Goal: Book appointment/travel/reservation

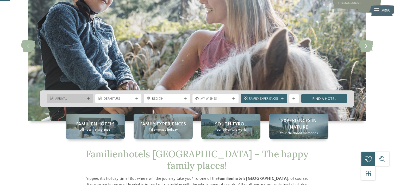
click at [91, 97] on div "Arrival" at bounding box center [70, 98] width 46 height 9
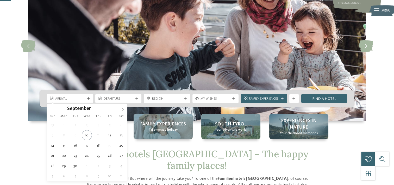
scroll to position [78, 0]
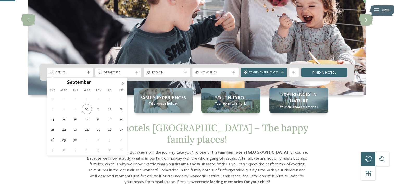
click at [122, 84] on icon at bounding box center [123, 84] width 4 height 4
type div "[DATE]"
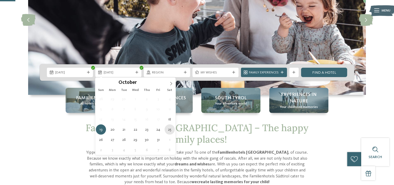
type div "[DATE]"
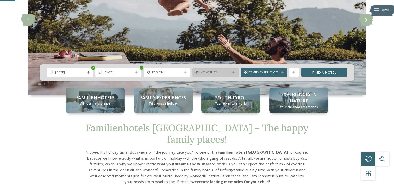
click at [233, 73] on icon at bounding box center [234, 72] width 3 height 3
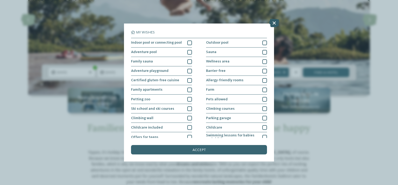
click at [274, 24] on icon at bounding box center [274, 23] width 10 height 8
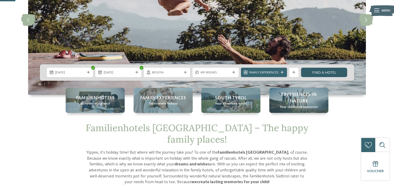
click at [321, 69] on link "Find a hotel" at bounding box center [324, 72] width 46 height 9
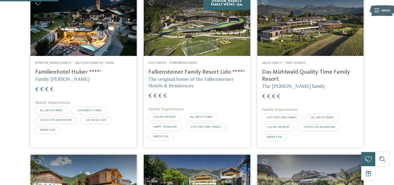
scroll to position [161, 0]
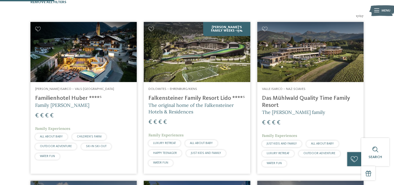
click at [214, 48] on img at bounding box center [197, 52] width 106 height 60
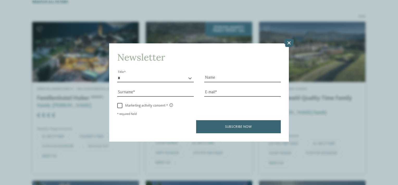
drag, startPoint x: 286, startPoint y: 43, endPoint x: 284, endPoint y: 59, distance: 16.5
click at [286, 43] on icon at bounding box center [289, 43] width 10 height 8
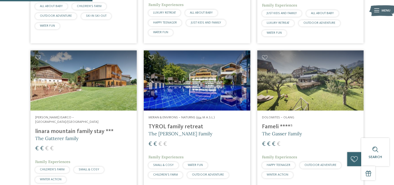
scroll to position [292, 0]
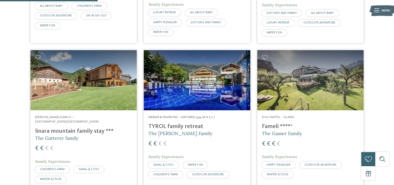
click at [105, 79] on img at bounding box center [84, 80] width 106 height 60
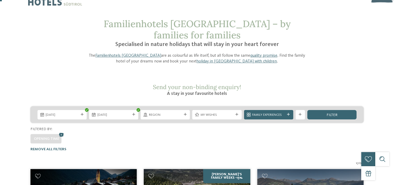
scroll to position [5, 0]
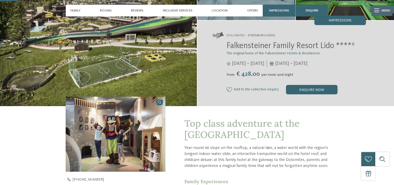
scroll to position [78, 0]
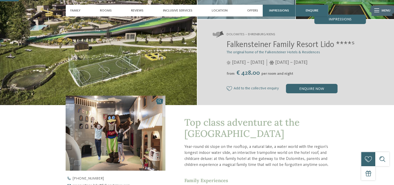
click at [305, 83] on div "Falkensteiner Family Resort Lido ****ˢ The original home of the Falkensteiner H…" at bounding box center [290, 66] width 154 height 53
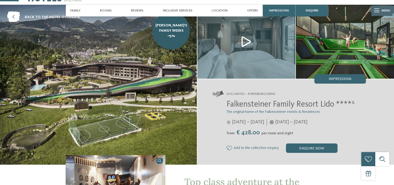
scroll to position [0, 0]
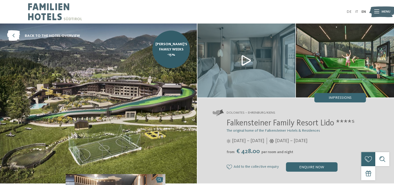
click at [310, 172] on div "Dolomites – Ehrenburg/Kiens Falkensteiner Family Resort Lido ****ˢ The original…" at bounding box center [296, 140] width 197 height 85
click at [308, 169] on div "enquire now" at bounding box center [312, 166] width 52 height 9
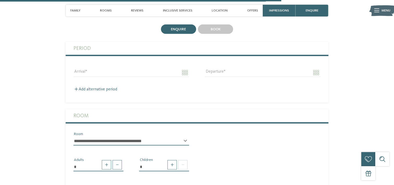
scroll to position [1176, 0]
click at [173, 68] on input "Arrival" at bounding box center [132, 72] width 116 height 9
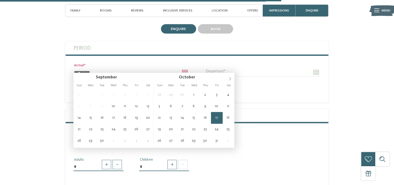
click at [189, 68] on input "**********" at bounding box center [132, 72] width 116 height 9
type input "**********"
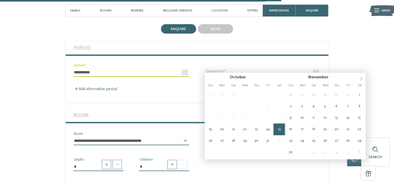
type input "**********"
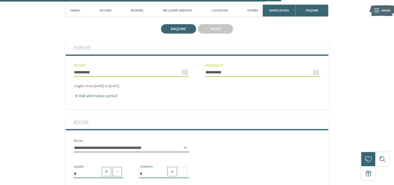
click at [105, 84] on div "7 nights from Saturday to Saturday" at bounding box center [197, 86] width 263 height 4
click at [101, 94] on label "Add alternative period" at bounding box center [96, 96] width 44 height 4
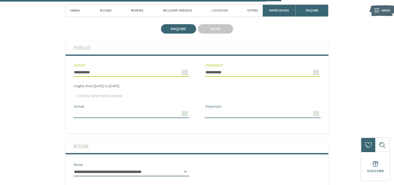
click at [99, 94] on label "Delete alternative period" at bounding box center [98, 96] width 49 height 4
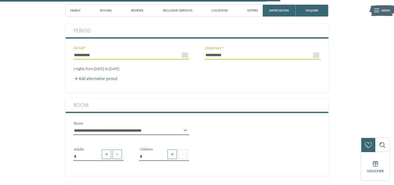
scroll to position [1202, 0]
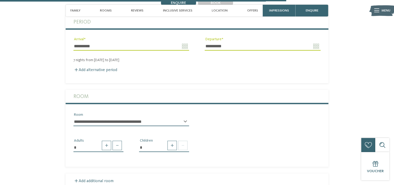
click at [186, 118] on select "**********" at bounding box center [132, 121] width 116 height 9
click at [222, 124] on div "**********" at bounding box center [197, 121] width 263 height 18
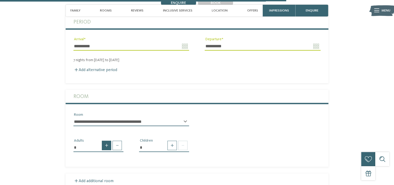
click at [104, 141] on span at bounding box center [106, 145] width 9 height 9
click at [105, 141] on span at bounding box center [106, 145] width 9 height 9
type input "*"
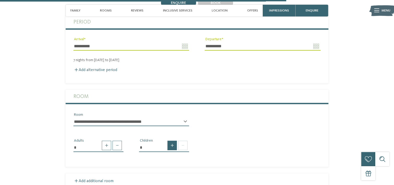
click at [171, 142] on span at bounding box center [172, 145] width 9 height 9
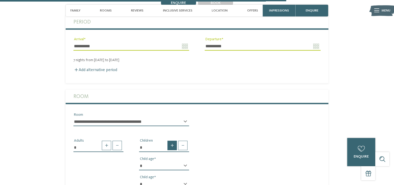
click at [171, 142] on span at bounding box center [172, 145] width 9 height 9
click at [172, 142] on span at bounding box center [172, 145] width 9 height 9
type input "*"
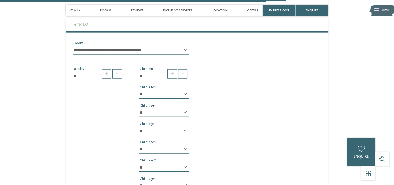
scroll to position [1280, 0]
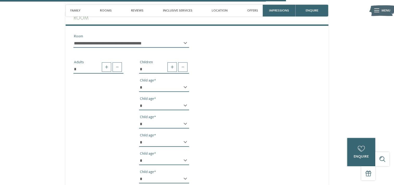
click at [187, 87] on select "* * * * * * * * * * * ** ** ** ** ** ** ** **" at bounding box center [164, 87] width 50 height 9
select select "*"
click at [139, 83] on select "* * * * * * * * * * * ** ** ** ** ** ** ** **" at bounding box center [164, 87] width 50 height 9
click at [178, 102] on select "* * * * * * * * * * * ** ** ** ** ** ** ** **" at bounding box center [164, 105] width 50 height 9
select select "*"
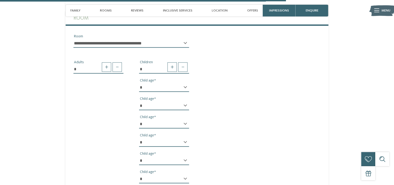
click at [139, 101] on select "* * * * * * * * * * * ** ** ** ** ** ** ** **" at bounding box center [164, 105] width 50 height 9
click at [162, 119] on select "* * * * * * * * * * * ** ** ** ** ** ** ** **" at bounding box center [164, 123] width 50 height 9
select select "*"
click at [139, 119] on select "* * * * * * * * * * * ** ** ** ** ** ** ** **" at bounding box center [164, 123] width 50 height 9
drag, startPoint x: 169, startPoint y: 142, endPoint x: 167, endPoint y: 135, distance: 7.5
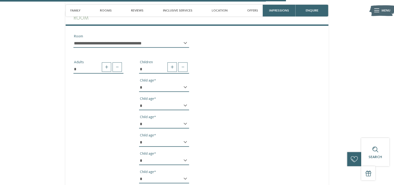
click at [169, 143] on div "* * * * * * * * * * * ** ** ** ** ** ** ** ** Child age" at bounding box center [164, 144] width 50 height 13
select select "*"
click at [139, 138] on select "* * * * * * * * * * * ** ** ** ** ** ** ** **" at bounding box center [164, 142] width 50 height 9
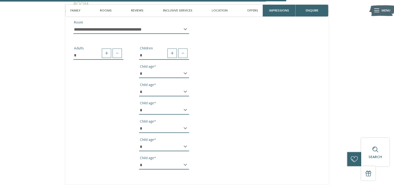
scroll to position [1306, 0]
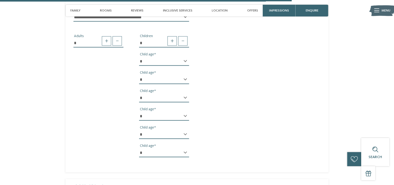
click at [172, 130] on select "* * * * * * * * * * * ** ** ** ** ** ** ** **" at bounding box center [164, 134] width 50 height 9
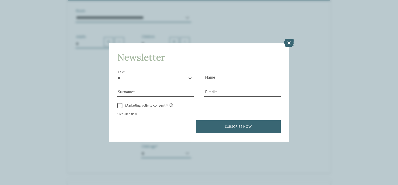
click at [273, 56] on h4 "Newsletter" at bounding box center [199, 57] width 164 height 11
click at [292, 45] on icon at bounding box center [289, 43] width 10 height 8
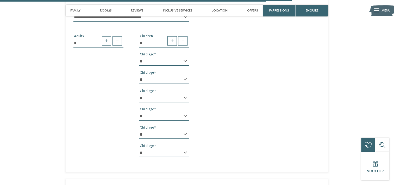
click at [176, 130] on select "* * * * * * * * * * * ** ** ** ** ** ** ** **" at bounding box center [164, 134] width 50 height 9
select select "*"
click at [139, 130] on select "* * * * * * * * * * * ** ** ** ** ** ** ** **" at bounding box center [164, 134] width 50 height 9
click at [171, 151] on select "* * * * * * * * * * * ** ** ** ** ** ** ** **" at bounding box center [164, 152] width 50 height 9
select select "*"
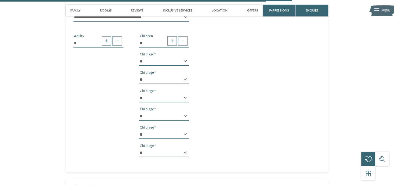
click at [139, 148] on select "* * * * * * * * * * * ** ** ** ** ** ** ** **" at bounding box center [164, 152] width 50 height 9
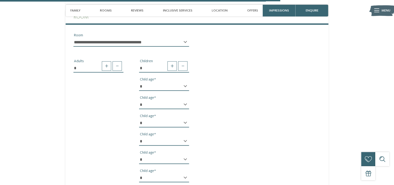
scroll to position [1332, 0]
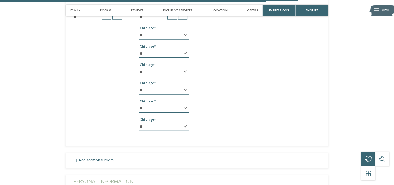
click at [89, 159] on div "Add additional room" at bounding box center [197, 160] width 247 height 5
click at [86, 158] on label "Add additional room" at bounding box center [94, 160] width 40 height 4
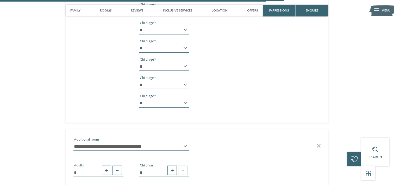
scroll to position [1306, 0]
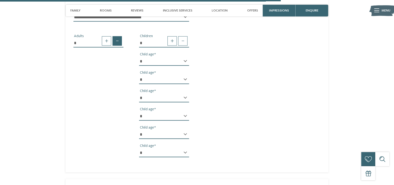
click at [116, 36] on span at bounding box center [117, 40] width 9 height 9
type input "*"
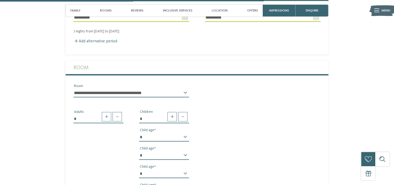
scroll to position [1228, 0]
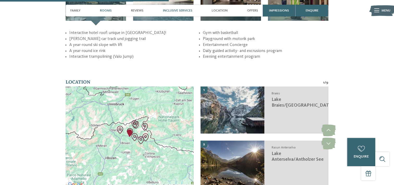
click at [108, 8] on div "Rooms" at bounding box center [106, 11] width 16 height 12
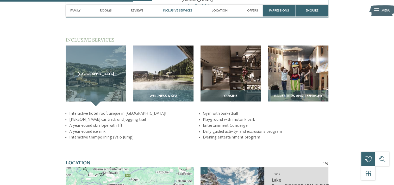
scroll to position [708, 0]
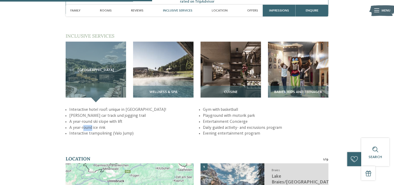
drag, startPoint x: 83, startPoint y: 124, endPoint x: 93, endPoint y: 123, distance: 9.4
click at [93, 125] on li "A year-round ice rink" at bounding box center [132, 128] width 126 height 6
drag, startPoint x: 93, startPoint y: 123, endPoint x: 104, endPoint y: 126, distance: 11.1
click at [104, 126] on ul "Interactive hotel roof: unique in Europe! Bobby car track und jogging trail A y…" at bounding box center [197, 122] width 263 height 30
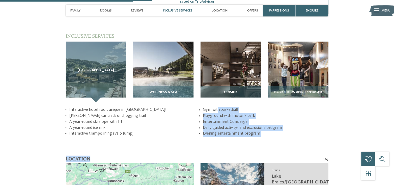
drag, startPoint x: 217, startPoint y: 104, endPoint x: 228, endPoint y: 135, distance: 33.0
click at [228, 135] on div "back to the hotel overview Falky's Family Weeks -15%" at bounding box center [197, 184] width 394 height 1738
drag, startPoint x: 228, startPoint y: 135, endPoint x: 329, endPoint y: 137, distance: 100.4
click at [329, 137] on div "back to the hotel overview Falky's Family Weeks -15%" at bounding box center [197, 184] width 394 height 1738
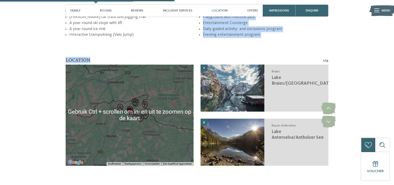
scroll to position [812, 0]
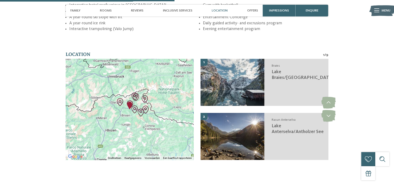
click at [358, 83] on div "back to the hotel overview Falky's Family Weeks -15%" at bounding box center [197, 80] width 394 height 1738
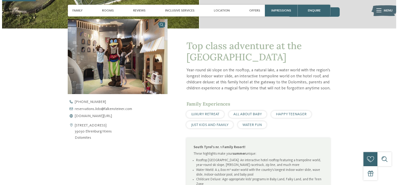
scroll to position [156, 0]
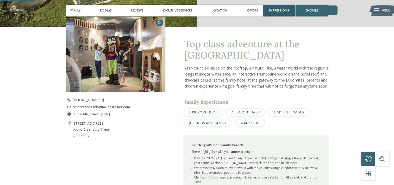
click at [268, 10] on div "Impressions" at bounding box center [279, 11] width 33 height 12
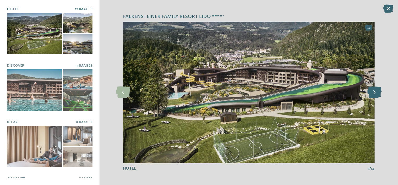
click at [377, 92] on icon at bounding box center [375, 92] width 14 height 12
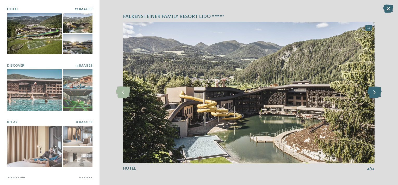
click at [375, 92] on icon at bounding box center [375, 92] width 14 height 12
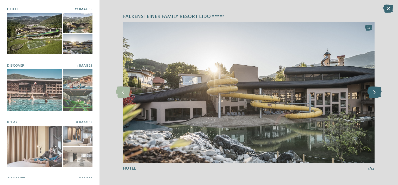
click at [375, 92] on icon at bounding box center [375, 92] width 14 height 12
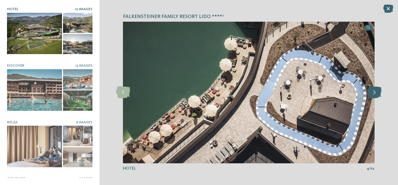
click at [375, 92] on icon at bounding box center [375, 92] width 14 height 12
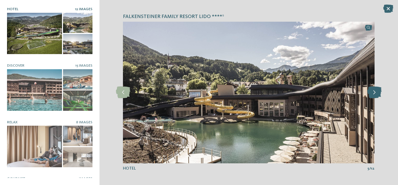
click at [375, 92] on icon at bounding box center [375, 92] width 14 height 12
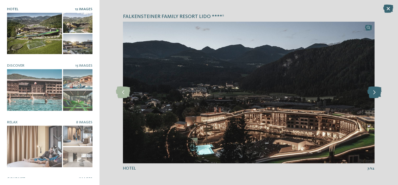
click at [375, 92] on icon at bounding box center [375, 92] width 14 height 12
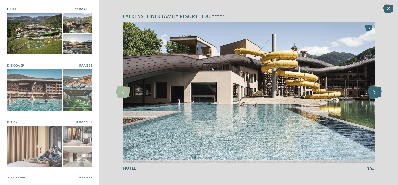
click at [375, 92] on icon at bounding box center [375, 92] width 14 height 12
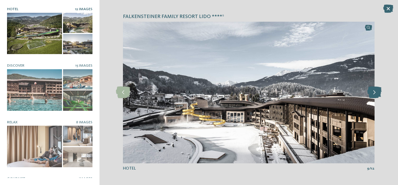
click at [375, 92] on icon at bounding box center [375, 92] width 14 height 12
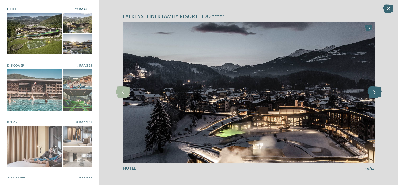
click at [375, 92] on icon at bounding box center [375, 92] width 14 height 12
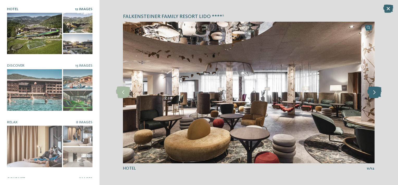
click at [375, 92] on icon at bounding box center [375, 92] width 14 height 12
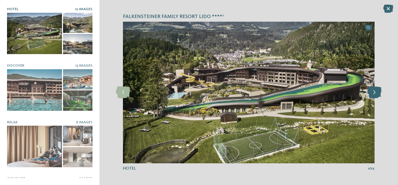
click at [375, 92] on icon at bounding box center [375, 92] width 14 height 12
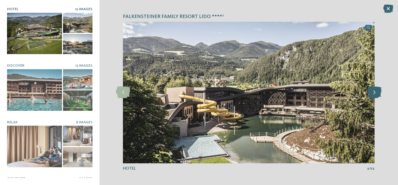
click at [375, 92] on icon at bounding box center [375, 92] width 14 height 12
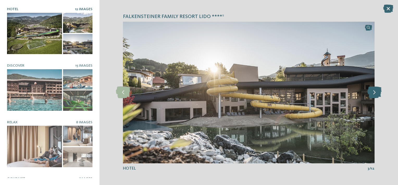
click at [375, 92] on icon at bounding box center [375, 92] width 14 height 12
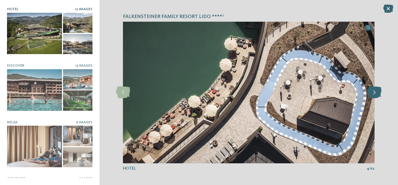
click at [375, 92] on icon at bounding box center [375, 92] width 14 height 12
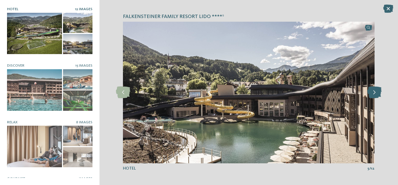
click at [375, 92] on icon at bounding box center [375, 92] width 14 height 12
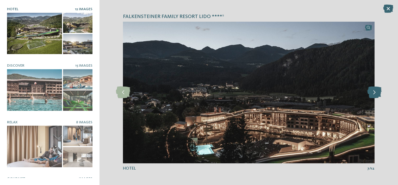
click at [375, 92] on icon at bounding box center [375, 92] width 14 height 12
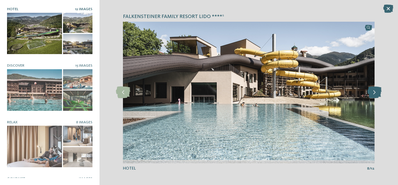
click at [375, 92] on icon at bounding box center [375, 92] width 14 height 12
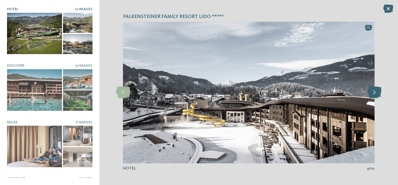
click at [375, 92] on icon at bounding box center [375, 92] width 14 height 12
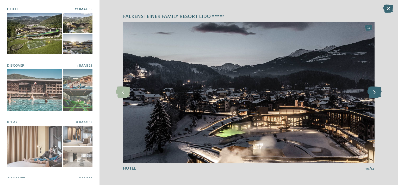
click at [375, 92] on icon at bounding box center [375, 92] width 14 height 12
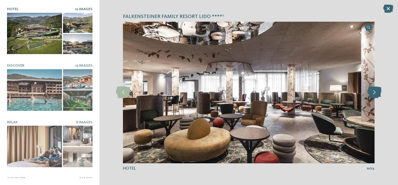
click at [375, 92] on icon at bounding box center [375, 92] width 14 height 12
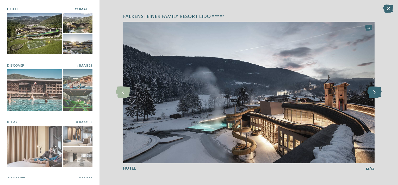
click at [375, 92] on icon at bounding box center [375, 92] width 14 height 12
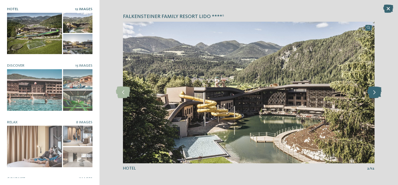
click at [375, 92] on icon at bounding box center [375, 92] width 14 height 12
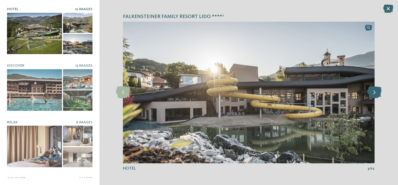
click at [375, 92] on icon at bounding box center [375, 92] width 14 height 12
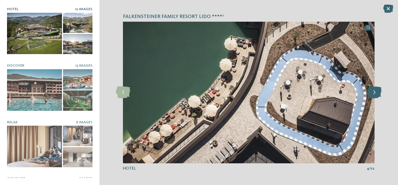
click at [375, 92] on icon at bounding box center [375, 92] width 14 height 12
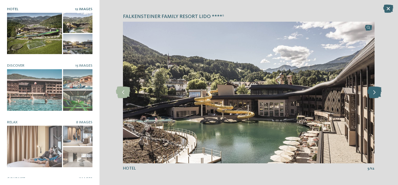
click at [375, 92] on icon at bounding box center [375, 92] width 14 height 12
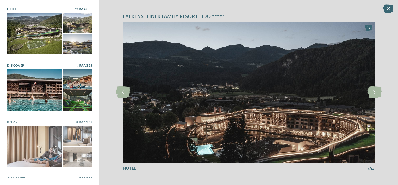
click at [21, 96] on div at bounding box center [34, 89] width 55 height 41
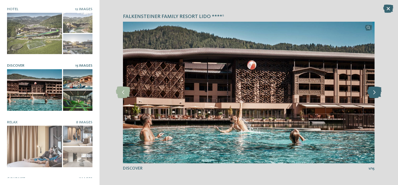
click at [372, 92] on icon at bounding box center [375, 92] width 14 height 12
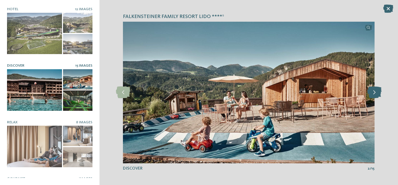
click at [372, 92] on icon at bounding box center [375, 92] width 14 height 12
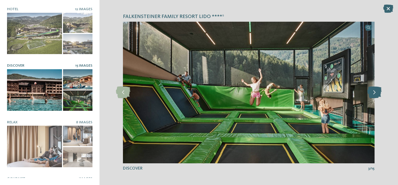
click at [372, 92] on icon at bounding box center [375, 92] width 14 height 12
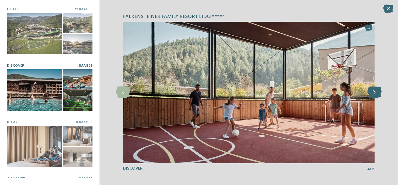
click at [372, 92] on icon at bounding box center [375, 92] width 14 height 12
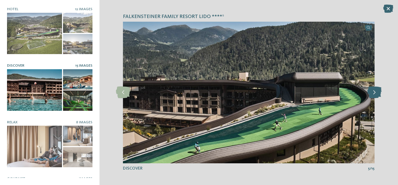
click at [372, 92] on icon at bounding box center [375, 92] width 14 height 12
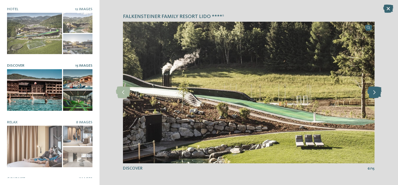
click at [372, 92] on icon at bounding box center [375, 92] width 14 height 12
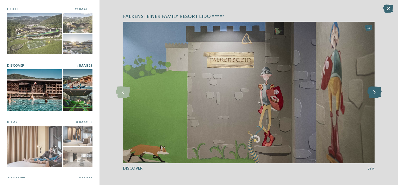
click at [372, 92] on icon at bounding box center [375, 92] width 14 height 12
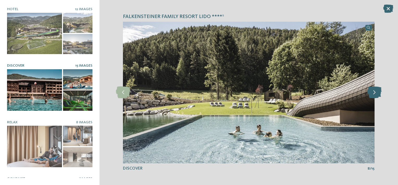
click at [372, 92] on icon at bounding box center [375, 92] width 14 height 12
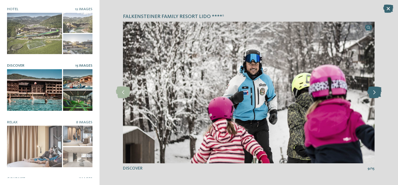
click at [372, 92] on icon at bounding box center [375, 92] width 14 height 12
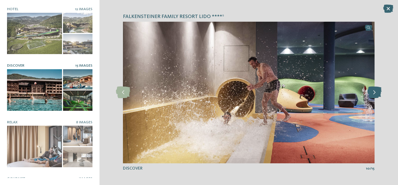
click at [372, 92] on icon at bounding box center [375, 92] width 14 height 12
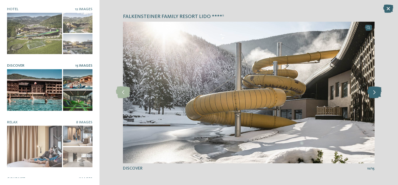
click at [372, 92] on icon at bounding box center [375, 92] width 14 height 12
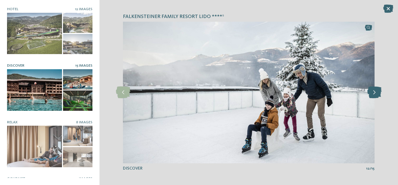
click at [372, 92] on icon at bounding box center [375, 92] width 14 height 12
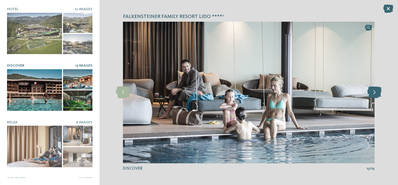
click at [372, 93] on icon at bounding box center [375, 92] width 14 height 12
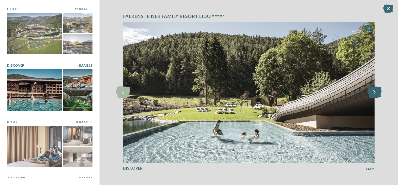
click at [372, 93] on icon at bounding box center [375, 92] width 14 height 12
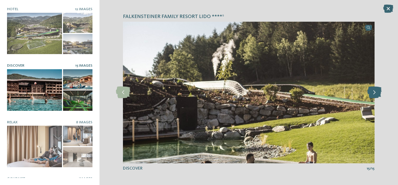
click at [371, 94] on icon at bounding box center [375, 92] width 14 height 12
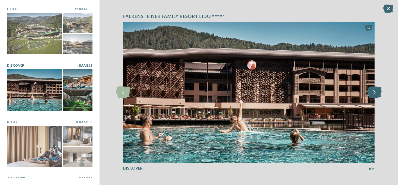
click at [371, 94] on icon at bounding box center [375, 92] width 14 height 12
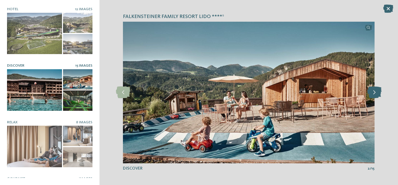
click at [371, 94] on icon at bounding box center [375, 92] width 14 height 12
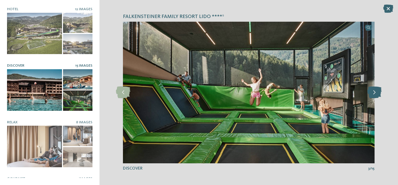
click at [371, 94] on icon at bounding box center [375, 92] width 14 height 12
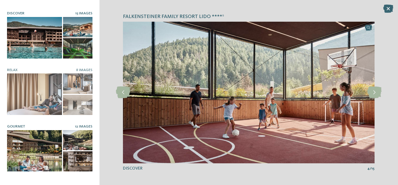
scroll to position [95, 0]
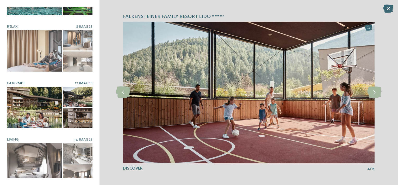
click at [45, 102] on div at bounding box center [34, 107] width 55 height 41
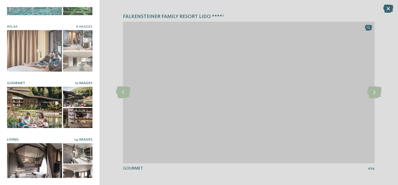
click at [44, 160] on div at bounding box center [34, 163] width 55 height 41
click at [38, 113] on div at bounding box center [34, 107] width 55 height 41
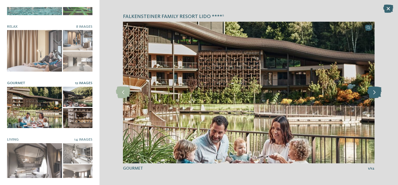
click at [375, 90] on icon at bounding box center [375, 92] width 14 height 12
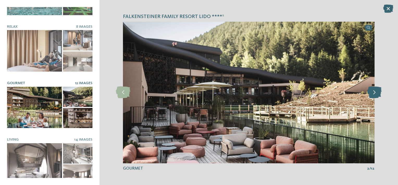
click at [375, 90] on icon at bounding box center [375, 92] width 14 height 12
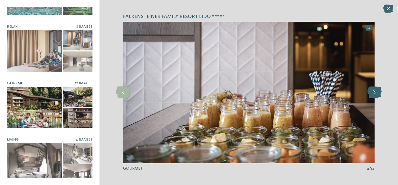
click at [375, 90] on icon at bounding box center [375, 92] width 14 height 12
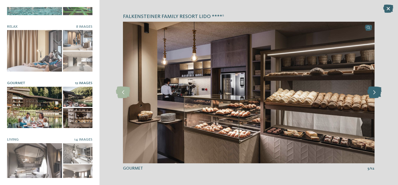
click at [375, 90] on icon at bounding box center [375, 92] width 14 height 12
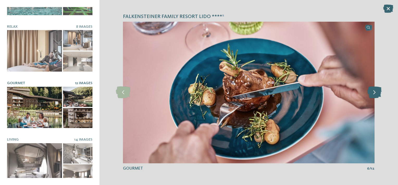
click at [375, 90] on icon at bounding box center [375, 92] width 14 height 12
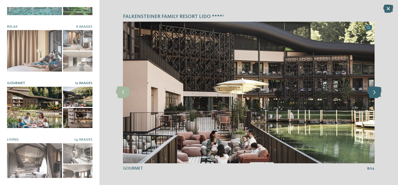
click at [375, 90] on icon at bounding box center [375, 92] width 14 height 12
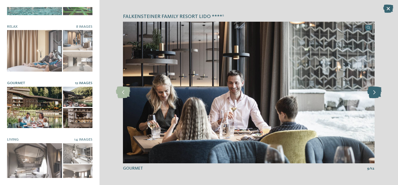
click at [375, 90] on icon at bounding box center [375, 92] width 14 height 12
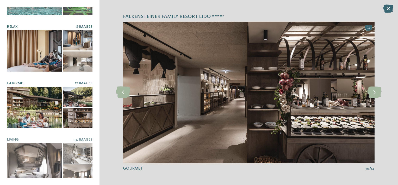
scroll to position [69, 0]
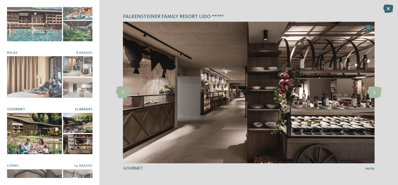
click at [41, 126] on div at bounding box center [34, 133] width 55 height 41
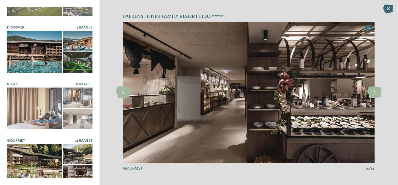
scroll to position [0, 0]
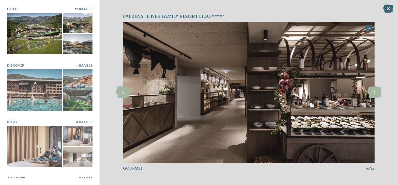
click at [44, 31] on div at bounding box center [34, 33] width 55 height 41
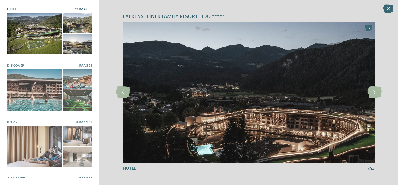
click at [220, 16] on span "Falkensteiner Family Resort Lido ****ˢ" at bounding box center [173, 16] width 101 height 7
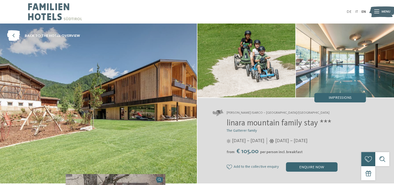
click at [338, 95] on div "Impressions" at bounding box center [341, 97] width 52 height 9
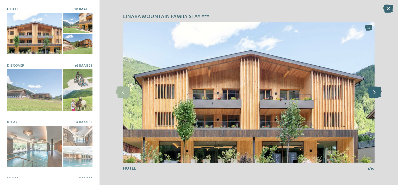
click at [376, 93] on icon at bounding box center [375, 92] width 14 height 12
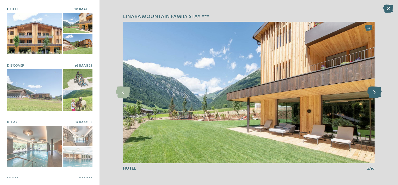
click at [377, 93] on icon at bounding box center [375, 92] width 14 height 12
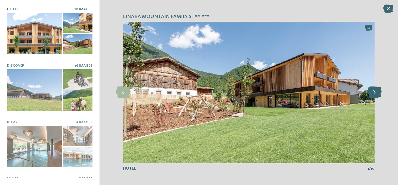
click at [377, 93] on icon at bounding box center [375, 92] width 14 height 12
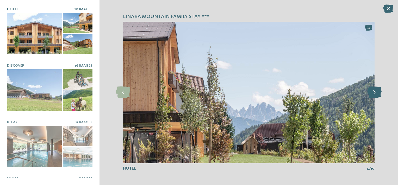
click at [377, 93] on icon at bounding box center [375, 92] width 14 height 12
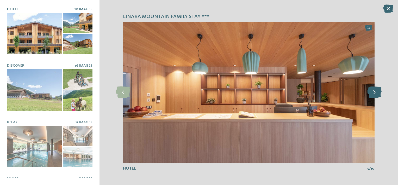
click at [377, 93] on icon at bounding box center [375, 92] width 14 height 12
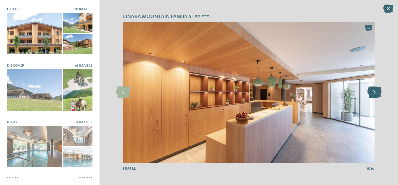
click at [377, 93] on icon at bounding box center [375, 92] width 14 height 12
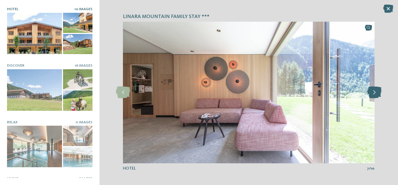
click at [377, 93] on icon at bounding box center [375, 92] width 14 height 12
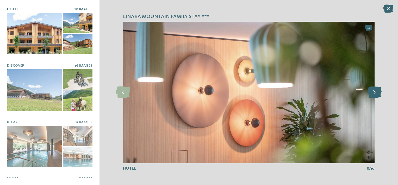
click at [377, 93] on icon at bounding box center [375, 92] width 14 height 12
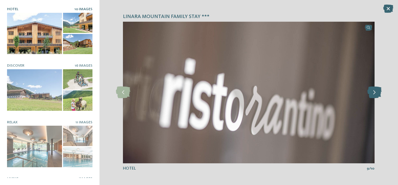
click at [377, 93] on icon at bounding box center [375, 92] width 14 height 12
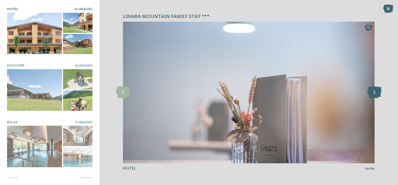
click at [377, 93] on icon at bounding box center [375, 92] width 14 height 12
click at [377, 94] on icon at bounding box center [375, 92] width 14 height 12
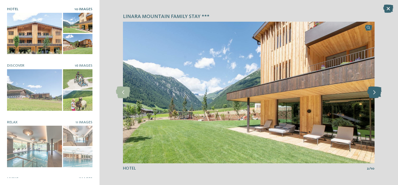
click at [377, 94] on icon at bounding box center [375, 92] width 14 height 12
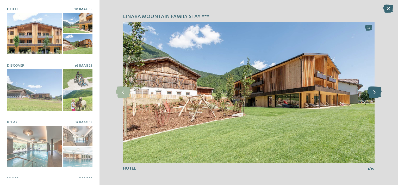
click at [377, 94] on icon at bounding box center [375, 92] width 14 height 12
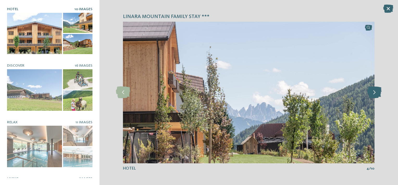
click at [377, 94] on icon at bounding box center [375, 92] width 14 height 12
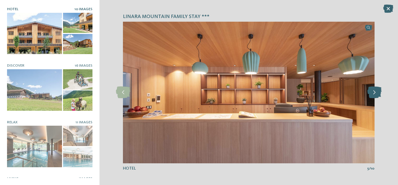
click at [377, 94] on icon at bounding box center [375, 92] width 14 height 12
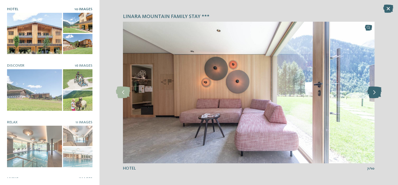
click at [377, 94] on icon at bounding box center [375, 92] width 14 height 12
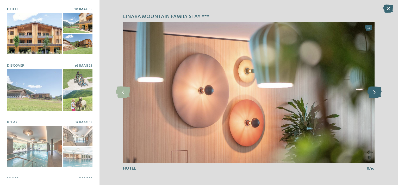
click at [377, 94] on icon at bounding box center [375, 92] width 14 height 12
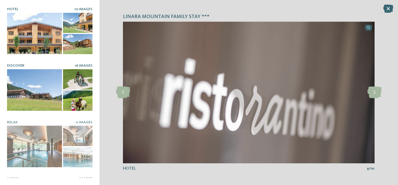
drag, startPoint x: 41, startPoint y: 95, endPoint x: 74, endPoint y: 105, distance: 34.7
click at [41, 95] on div at bounding box center [34, 89] width 55 height 41
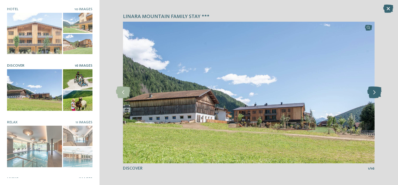
click at [374, 90] on icon at bounding box center [375, 92] width 14 height 12
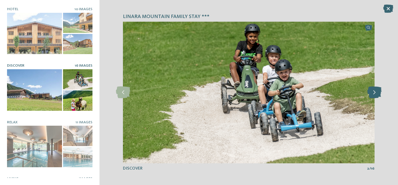
click at [374, 92] on icon at bounding box center [375, 92] width 14 height 12
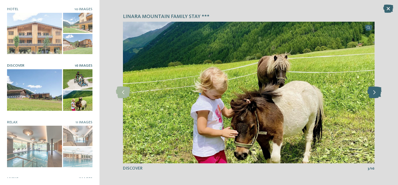
click at [374, 92] on icon at bounding box center [375, 92] width 14 height 12
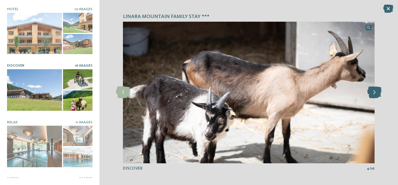
click at [374, 92] on icon at bounding box center [375, 92] width 14 height 12
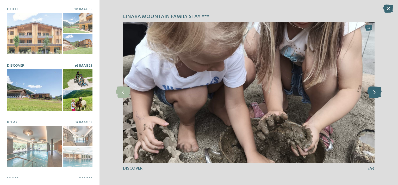
click at [374, 92] on icon at bounding box center [375, 92] width 14 height 12
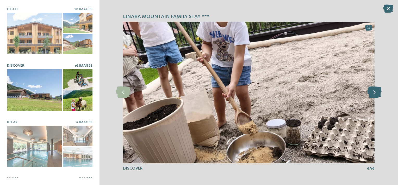
click at [374, 92] on icon at bounding box center [375, 92] width 14 height 12
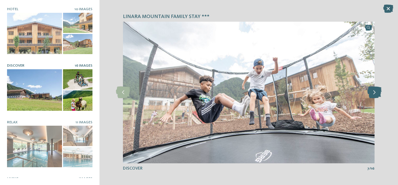
click at [374, 92] on icon at bounding box center [375, 92] width 14 height 12
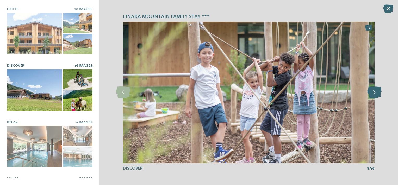
click at [374, 92] on icon at bounding box center [375, 92] width 14 height 12
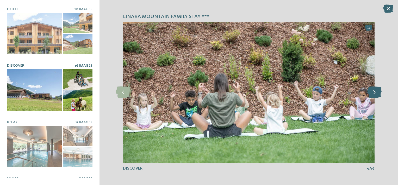
click at [375, 92] on icon at bounding box center [375, 92] width 14 height 12
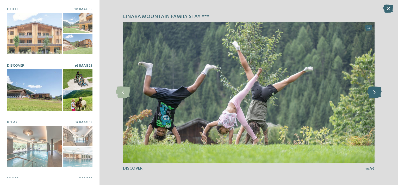
click at [375, 92] on icon at bounding box center [375, 92] width 14 height 12
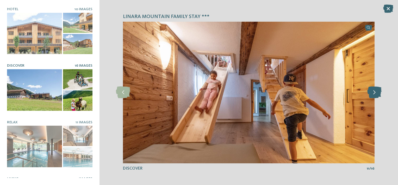
click at [375, 92] on icon at bounding box center [375, 92] width 14 height 12
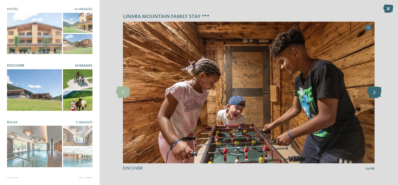
click at [375, 92] on icon at bounding box center [375, 92] width 14 height 12
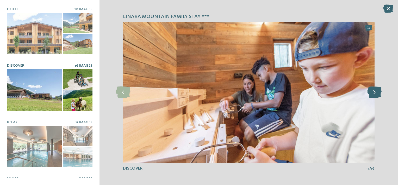
click at [375, 92] on icon at bounding box center [375, 92] width 14 height 12
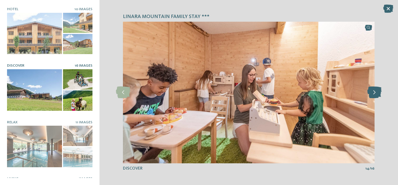
click at [375, 92] on icon at bounding box center [375, 92] width 14 height 12
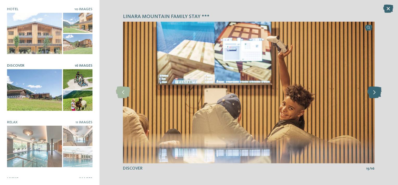
click at [375, 92] on icon at bounding box center [375, 92] width 14 height 12
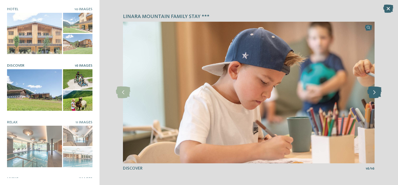
click at [375, 92] on icon at bounding box center [375, 92] width 14 height 12
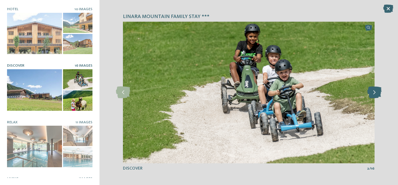
click at [375, 92] on icon at bounding box center [375, 92] width 14 height 12
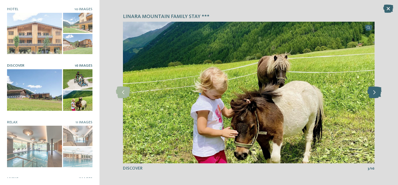
click at [375, 92] on icon at bounding box center [375, 92] width 14 height 12
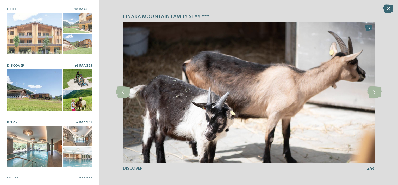
scroll to position [26, 0]
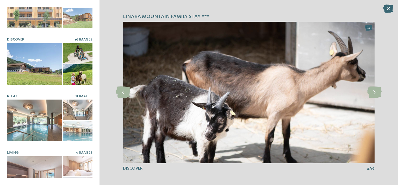
click at [31, 120] on div at bounding box center [34, 119] width 55 height 41
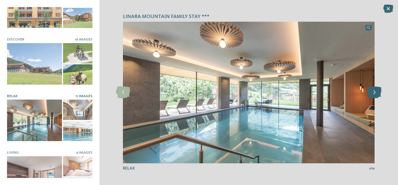
click at [373, 95] on icon at bounding box center [375, 92] width 14 height 12
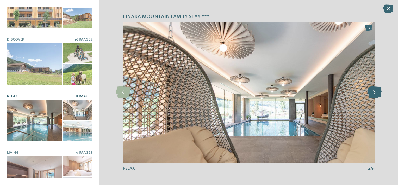
click at [374, 94] on icon at bounding box center [375, 92] width 14 height 12
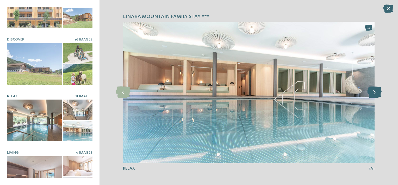
click at [374, 94] on icon at bounding box center [375, 92] width 14 height 12
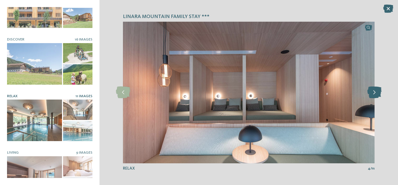
click at [374, 94] on icon at bounding box center [375, 92] width 14 height 12
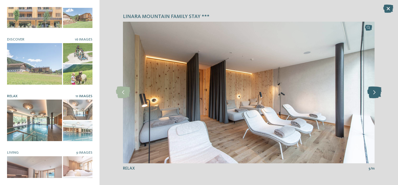
click at [374, 94] on icon at bounding box center [375, 92] width 14 height 12
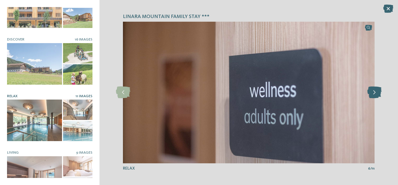
click at [374, 94] on icon at bounding box center [375, 92] width 14 height 12
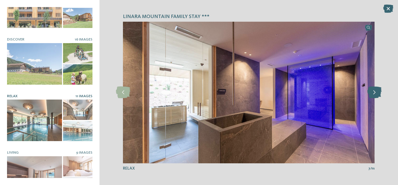
click at [374, 94] on icon at bounding box center [375, 92] width 14 height 12
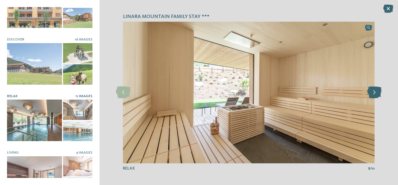
click at [374, 94] on icon at bounding box center [375, 92] width 14 height 12
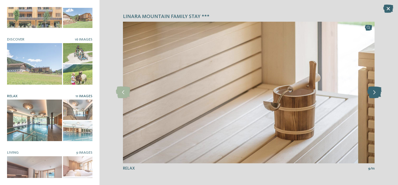
click at [374, 94] on icon at bounding box center [375, 92] width 14 height 12
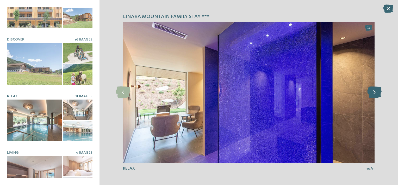
click at [374, 94] on icon at bounding box center [375, 92] width 14 height 12
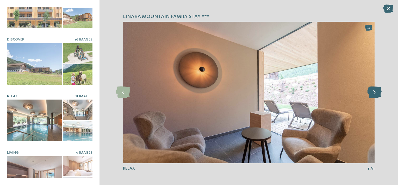
click at [374, 94] on icon at bounding box center [375, 92] width 14 height 12
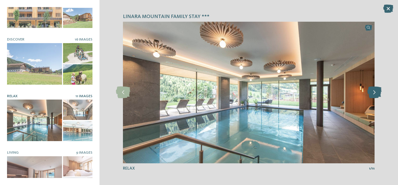
click at [374, 94] on icon at bounding box center [375, 92] width 14 height 12
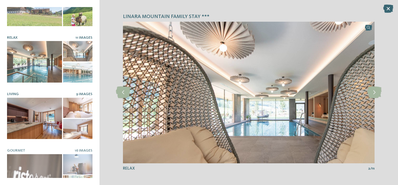
scroll to position [95, 0]
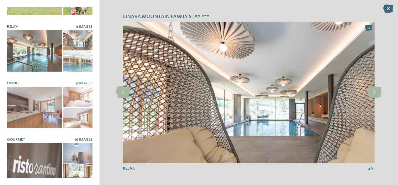
click at [45, 155] on div at bounding box center [34, 163] width 55 height 41
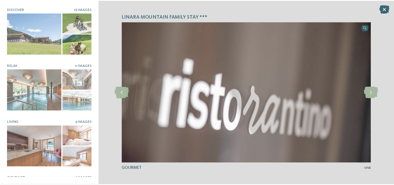
scroll to position [0, 0]
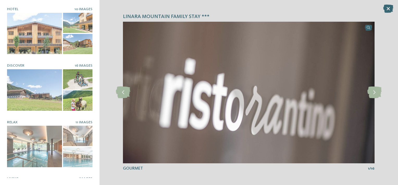
click at [388, 8] on icon at bounding box center [389, 8] width 10 height 8
